Goal: Obtain resource: Obtain resource

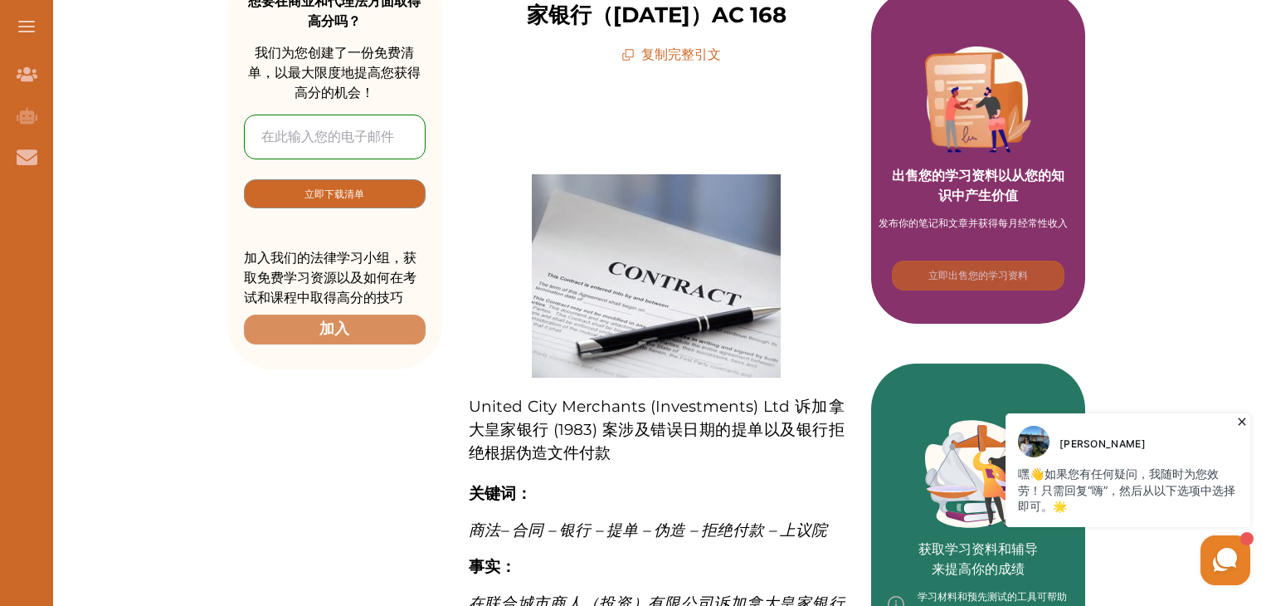
scroll to position [249, 0]
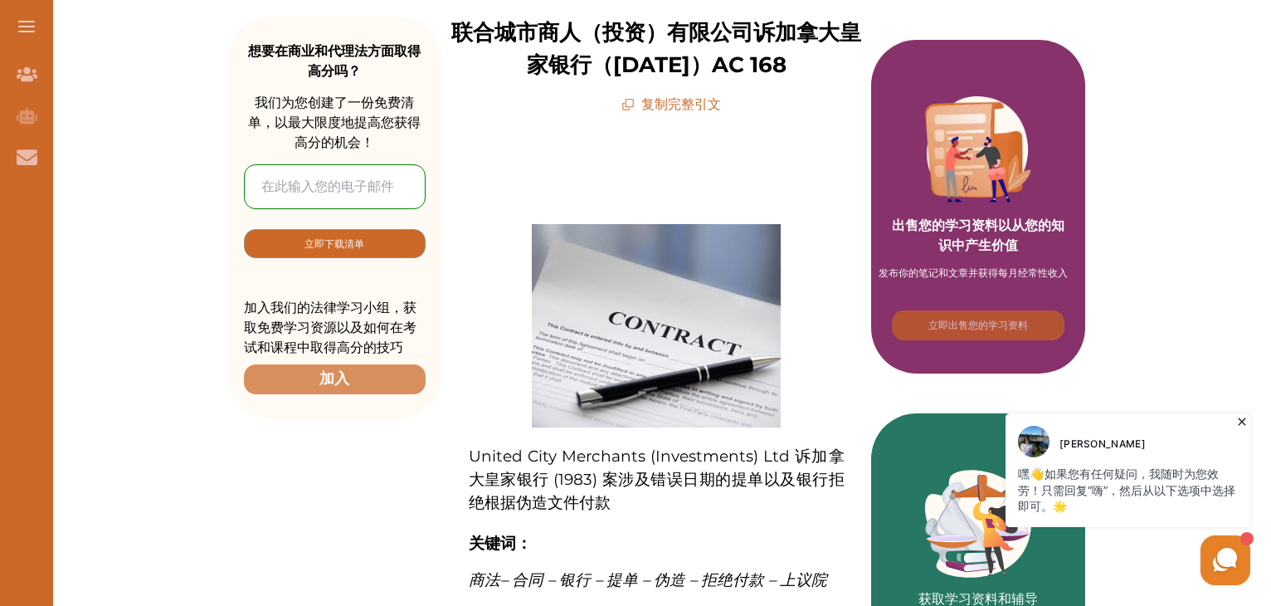
click at [662, 104] on font "复制完整引文" at bounding box center [681, 104] width 80 height 16
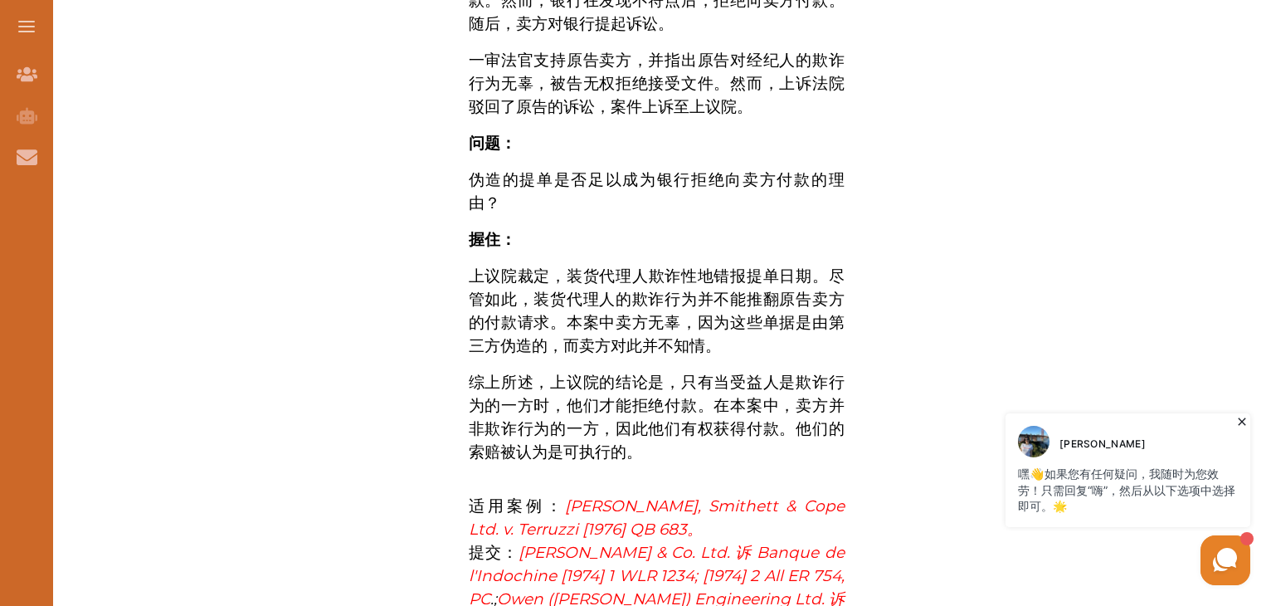
scroll to position [1078, 0]
click at [1058, 19] on div at bounding box center [978, 44] width 215 height 105
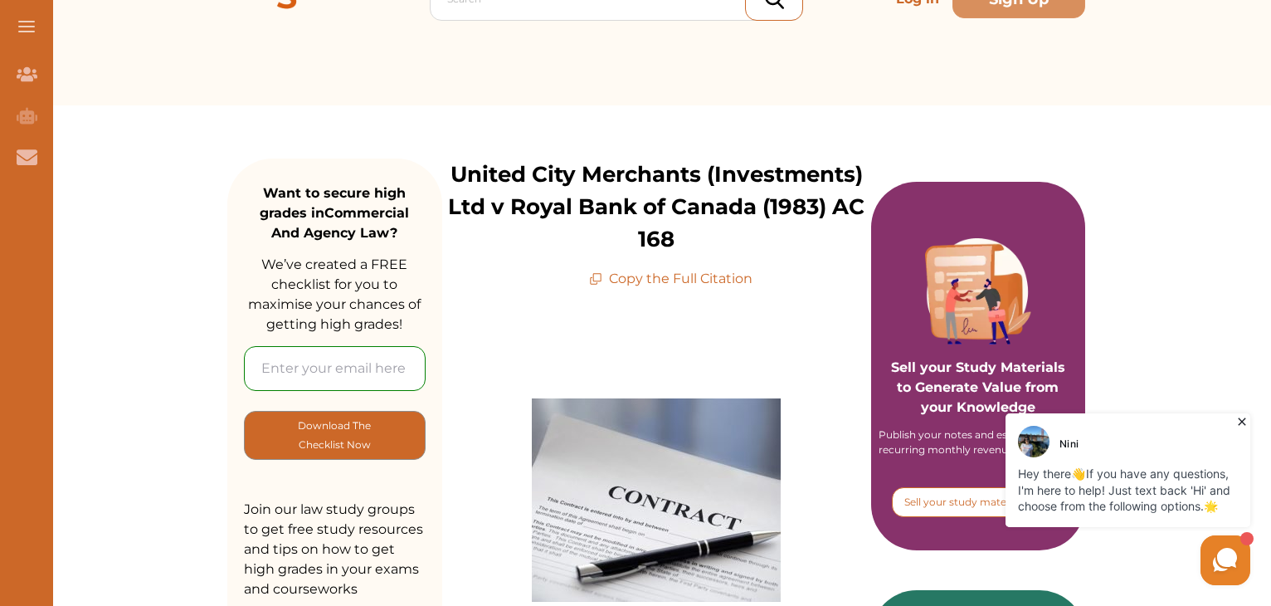
scroll to position [0, 0]
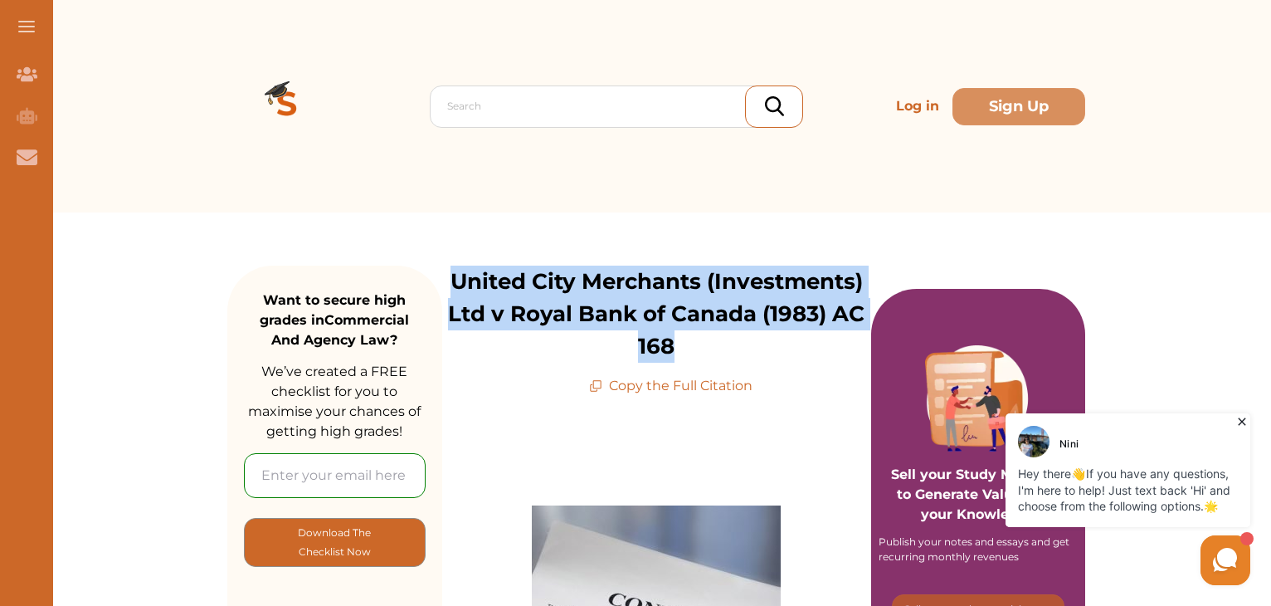
drag, startPoint x: 451, startPoint y: 281, endPoint x: 655, endPoint y: 329, distance: 208.7
click at [677, 343] on p "United City Merchants (Investments) Ltd v Royal Bank of Canada (1983) AC 168" at bounding box center [656, 313] width 429 height 97
copy p "United City Merchants (Investments) Ltd v Royal Bank of Canada (1983) AC 168"
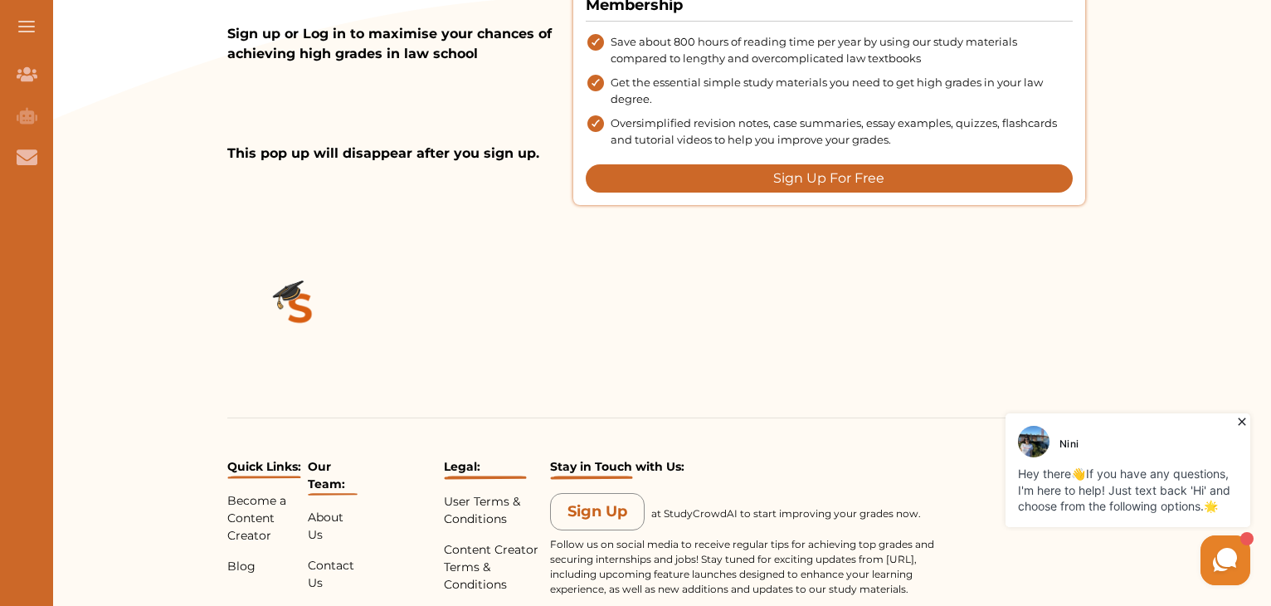
scroll to position [2859, 0]
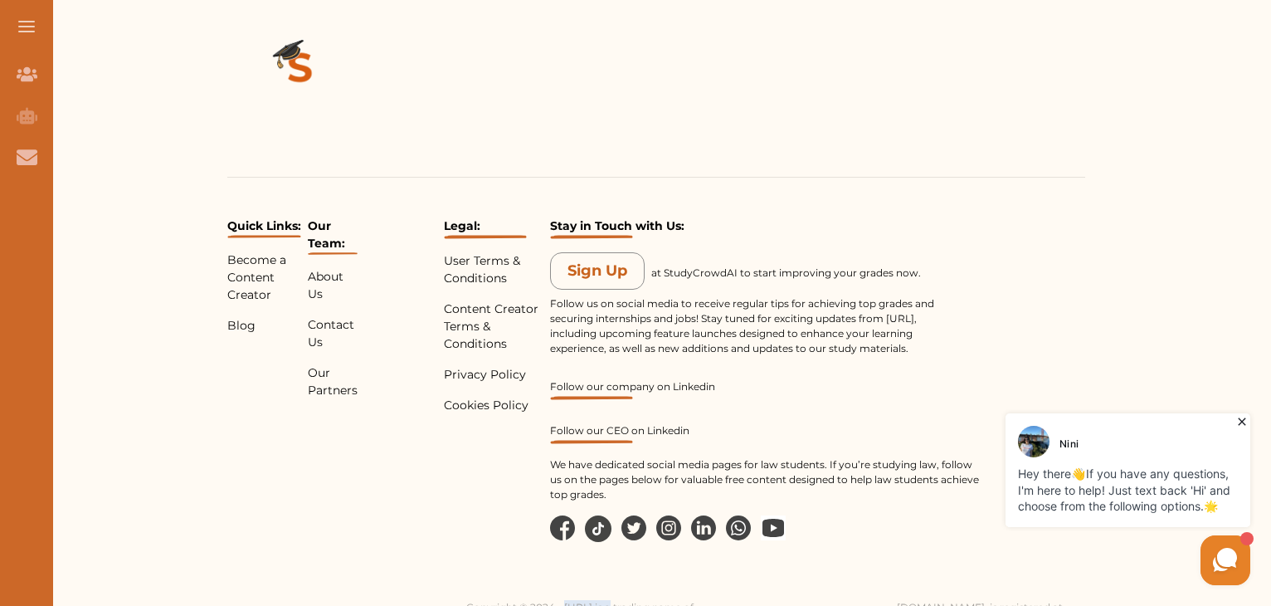
drag, startPoint x: 562, startPoint y: 562, endPoint x: 621, endPoint y: 555, distance: 59.3
click at [621, 600] on p "Copyright © 2024 - Studycrowd.ai is a trading name of StudyCrowdAI Inc., a comp…" at bounding box center [664, 615] width 397 height 30
copy p "Studycrowd"
